Goal: Register for event/course

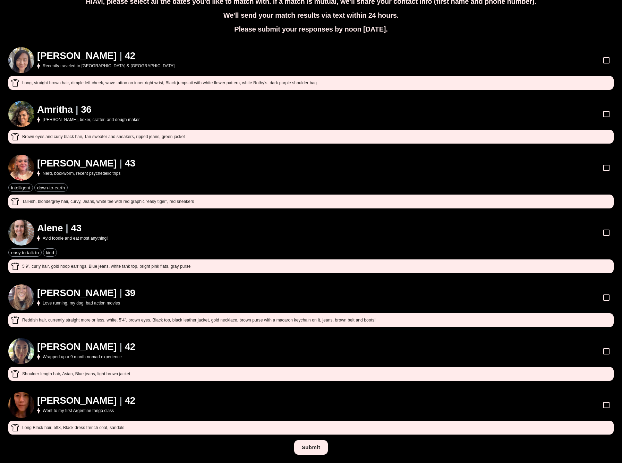
scroll to position [41, 0]
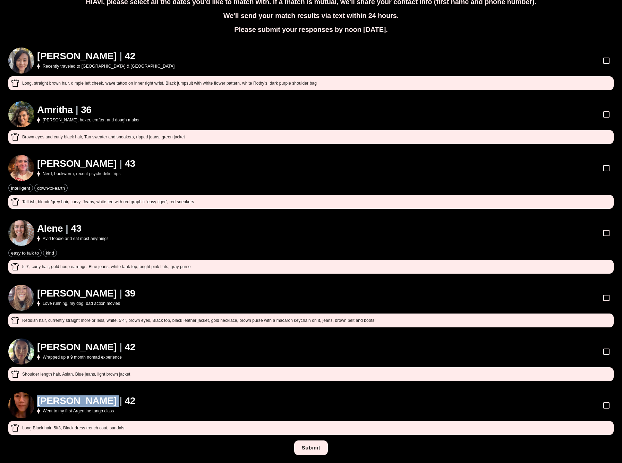
drag, startPoint x: 39, startPoint y: 402, endPoint x: 83, endPoint y: 402, distance: 43.3
click at [83, 402] on div "[PERSON_NAME] | 42" at bounding box center [86, 400] width 98 height 11
copy h1 "[PERSON_NAME]"
drag, startPoint x: 37, startPoint y: 228, endPoint x: 62, endPoint y: 228, distance: 25.0
click at [62, 228] on h1 "Alene" at bounding box center [50, 228] width 26 height 11
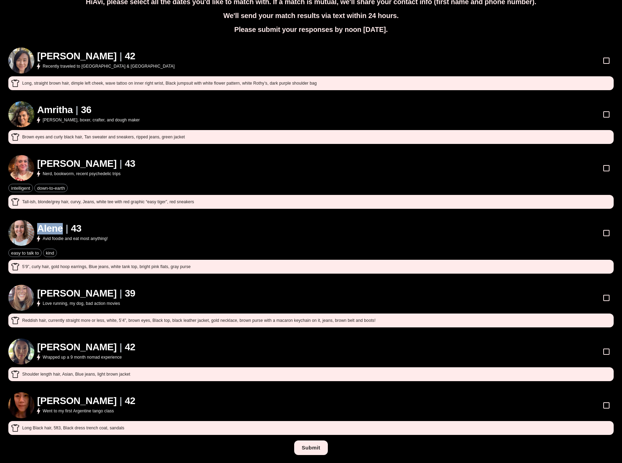
copy h1 "Alene"
drag, startPoint x: 36, startPoint y: 294, endPoint x: 77, endPoint y: 294, distance: 40.6
click at [77, 294] on div "[PERSON_NAME] | 39 Love running, my dog, bad action movies" at bounding box center [71, 298] width 127 height 26
copy h1 "[PERSON_NAME]"
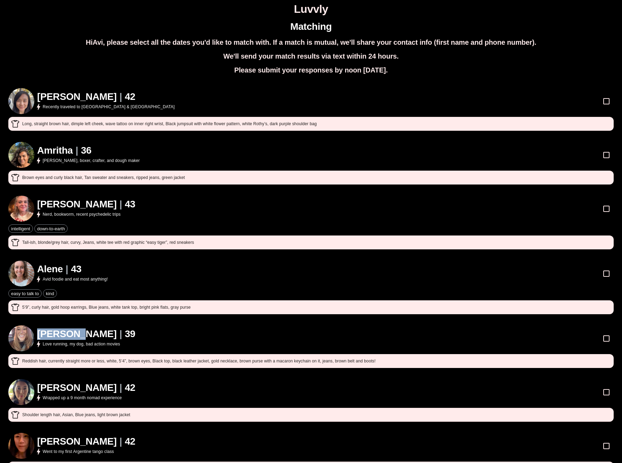
scroll to position [0, 0]
click at [266, 0] on html "Luvvly Matching Hi [PERSON_NAME] , please select all the dates you'd like to ma…" at bounding box center [311, 252] width 622 height 504
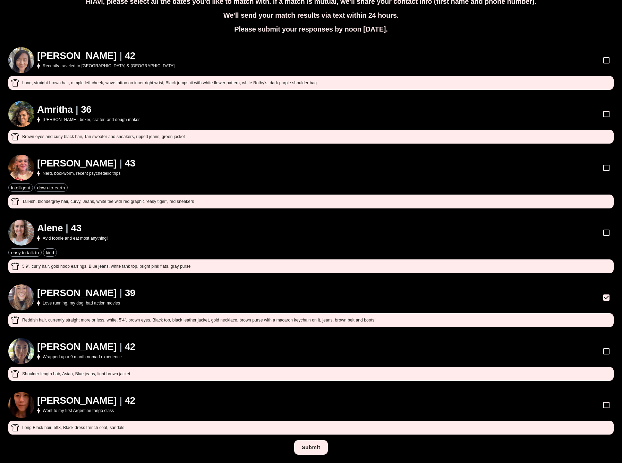
scroll to position [41, 0]
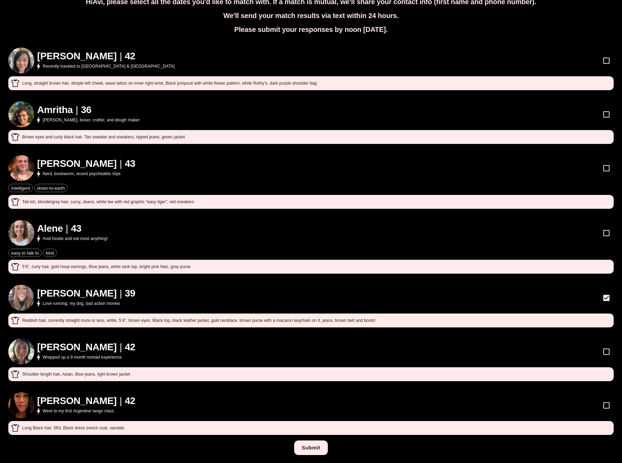
click at [311, 451] on button "Submit" at bounding box center [311, 447] width 34 height 15
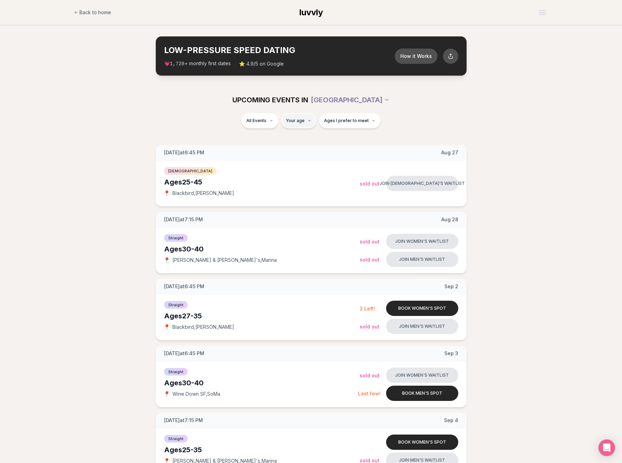
type input "**"
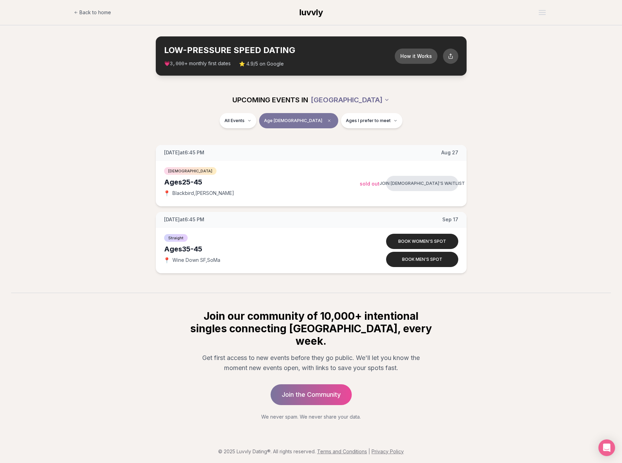
click at [359, 100] on html "Back to home luvvly LOW-PRESSURE SPEED DATING How it Works 💗 3,000 + monthly fi…" at bounding box center [311, 233] width 622 height 466
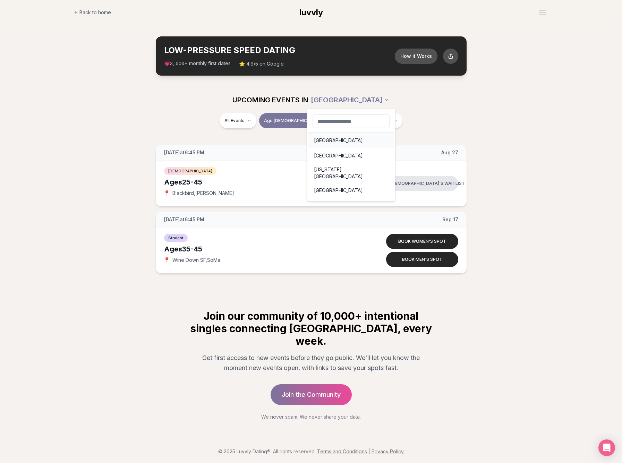
click at [330, 142] on div "Seattle" at bounding box center [350, 140] width 85 height 15
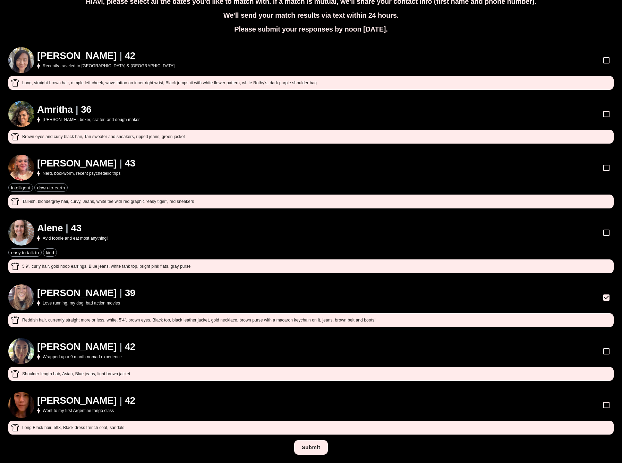
scroll to position [41, 0]
